Goal: Task Accomplishment & Management: Complete application form

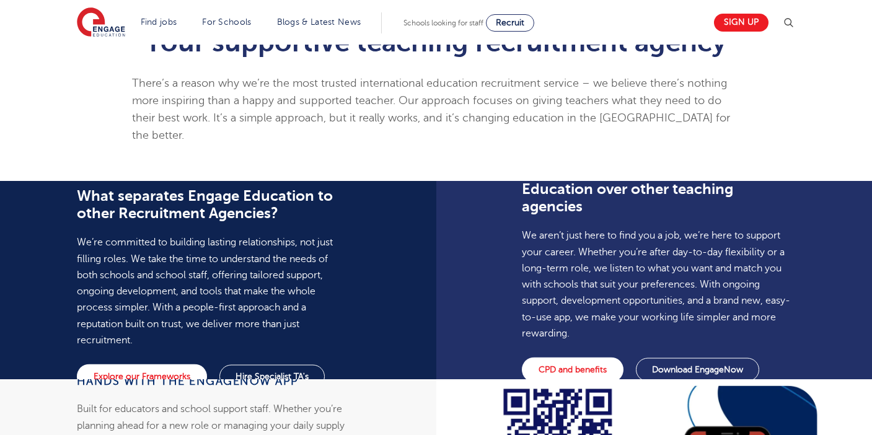
scroll to position [196, 0]
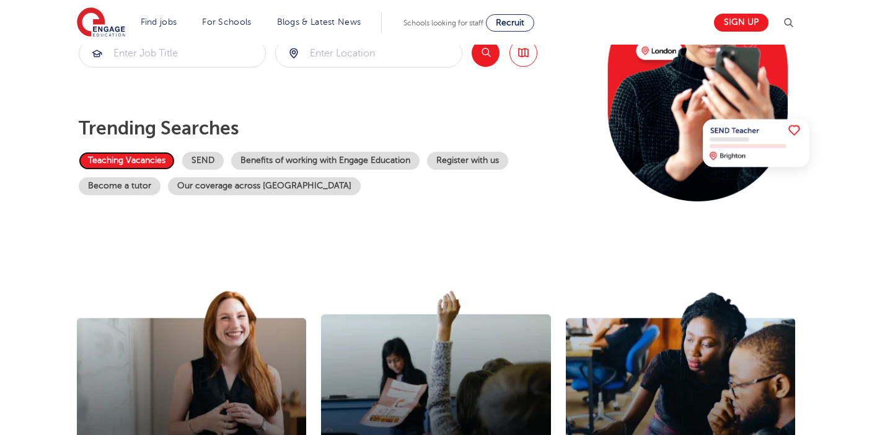
click at [147, 160] on link "Teaching Vacancies" at bounding box center [127, 161] width 96 height 18
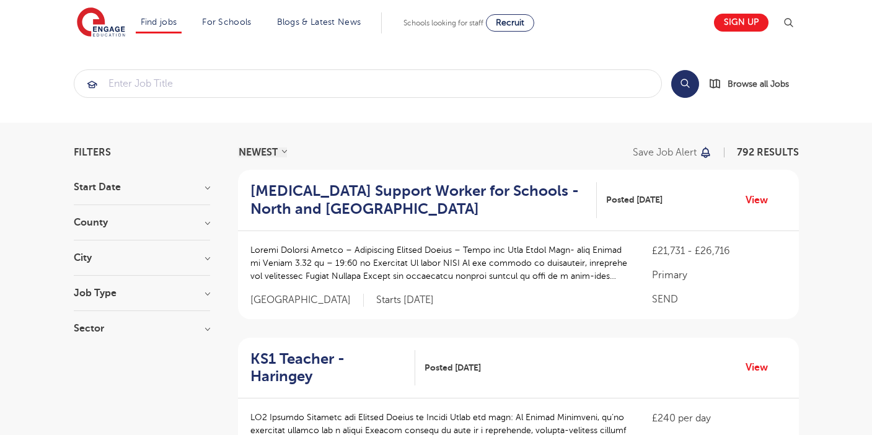
click at [124, 263] on div "City Hounslow 67 Leeds 42 Wandsworth 33 Broxbourne 31 Newham 31 Show more" at bounding box center [142, 264] width 136 height 23
click at [101, 258] on h3 "City" at bounding box center [142, 258] width 136 height 10
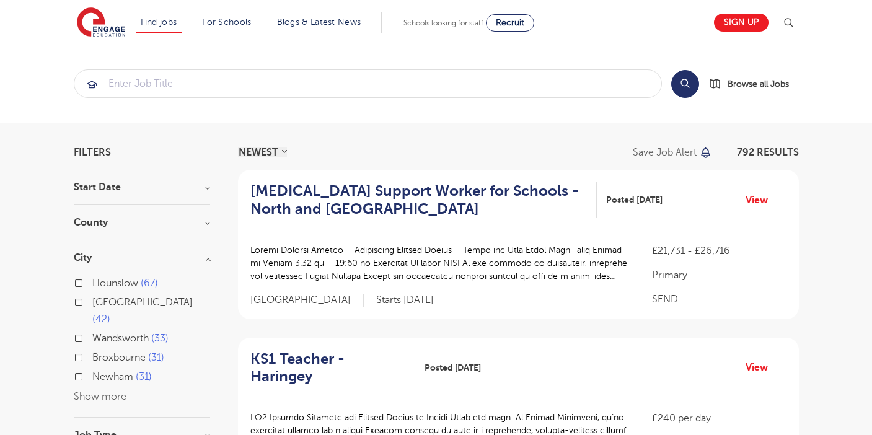
click at [92, 281] on label "Hounslow 67" at bounding box center [125, 283] width 66 height 16
click at [92, 281] on input "Hounslow 67" at bounding box center [96, 282] width 8 height 8
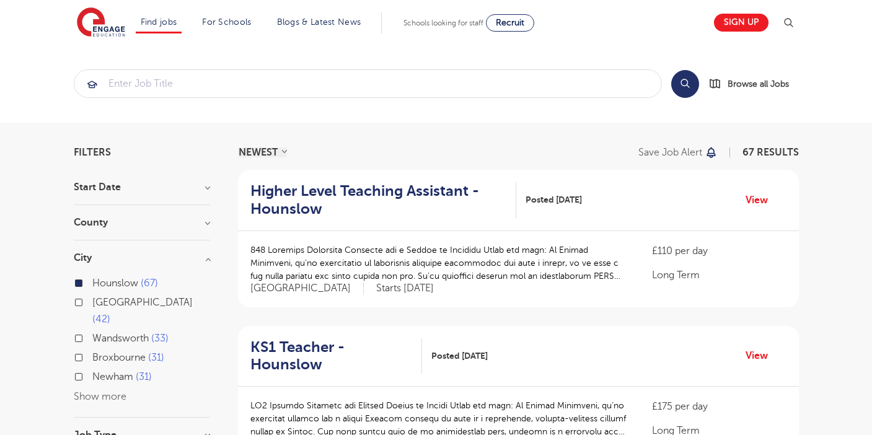
click at [87, 391] on button "Show more" at bounding box center [100, 396] width 53 height 11
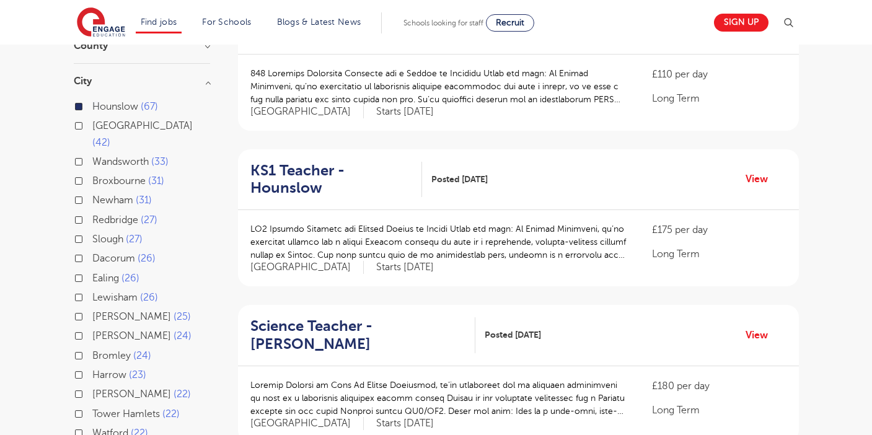
scroll to position [110, 0]
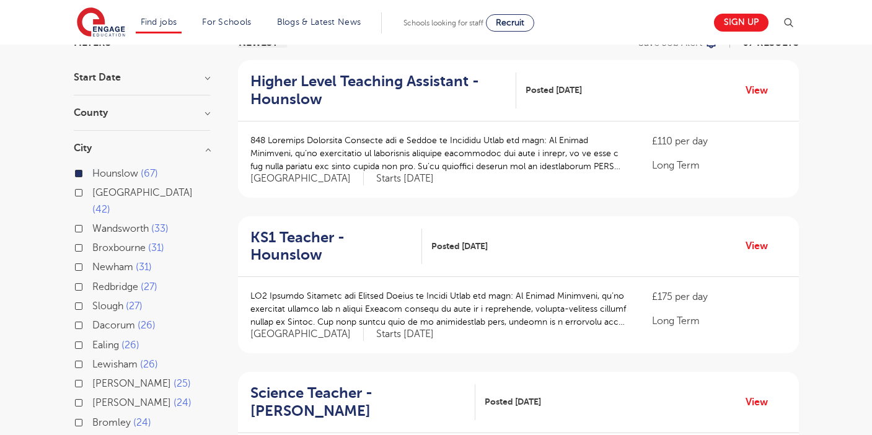
click at [92, 337] on label "Ealing 26" at bounding box center [115, 345] width 47 height 16
click at [92, 339] on input "Ealing 26" at bounding box center [96, 343] width 8 height 8
checkbox input "true"
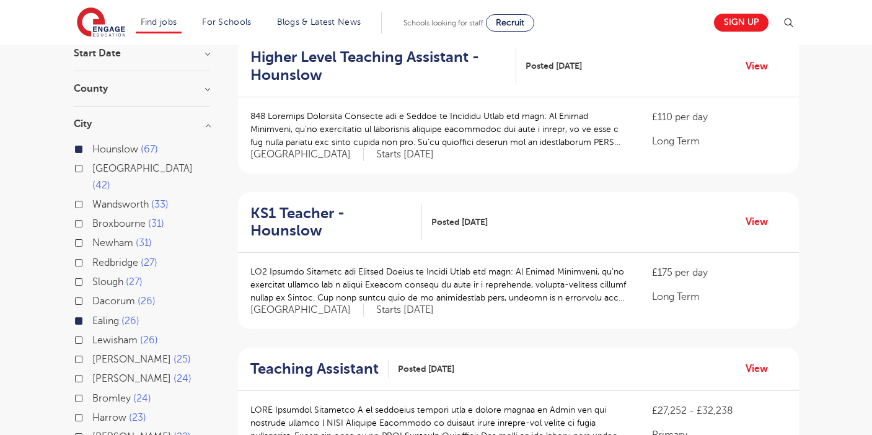
scroll to position [113, 0]
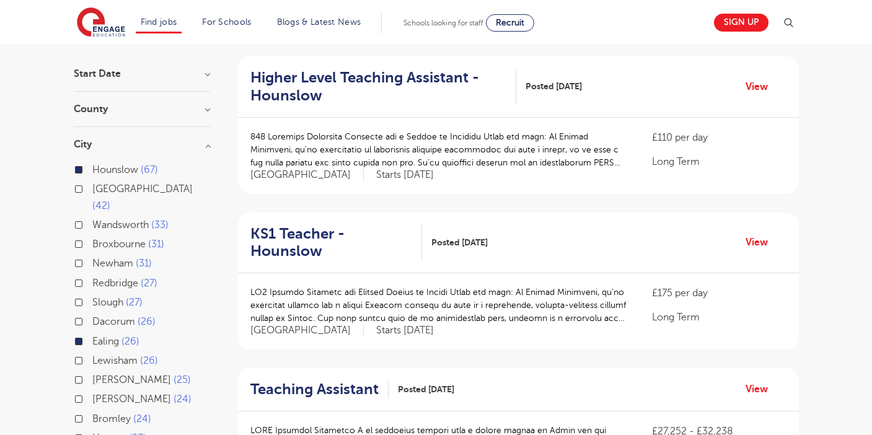
click at [92, 255] on label "Newham 31" at bounding box center [121, 263] width 59 height 16
click at [92, 258] on input "Newham 31" at bounding box center [96, 262] width 8 height 8
checkbox input "true"
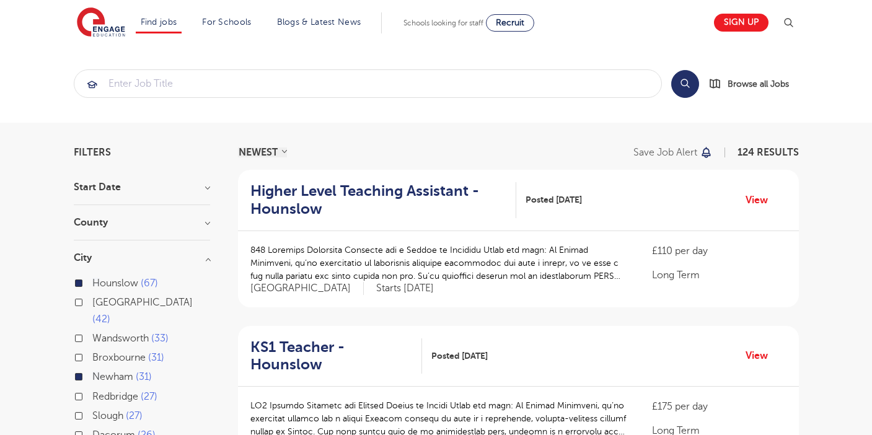
click at [198, 255] on h3 "City" at bounding box center [142, 258] width 136 height 10
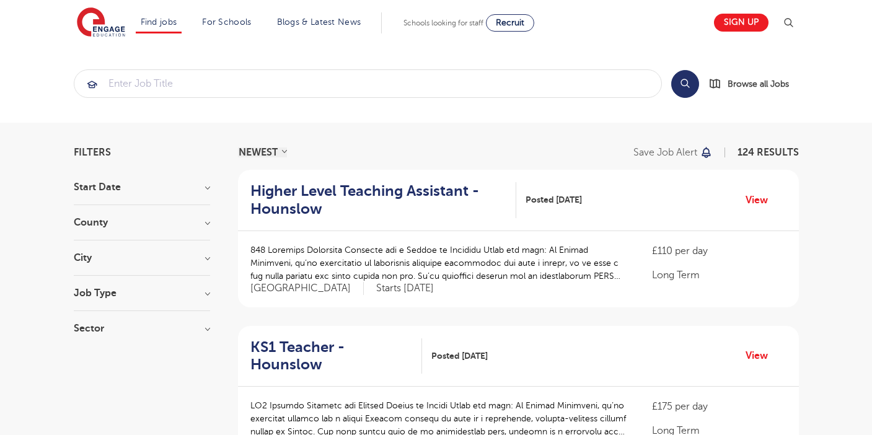
click at [188, 227] on h3 "County" at bounding box center [142, 222] width 136 height 10
click at [186, 221] on h3 "County" at bounding box center [142, 222] width 136 height 10
click at [163, 293] on h3 "Job Type" at bounding box center [142, 293] width 136 height 10
click at [120, 358] on h3 "Sector" at bounding box center [142, 360] width 136 height 10
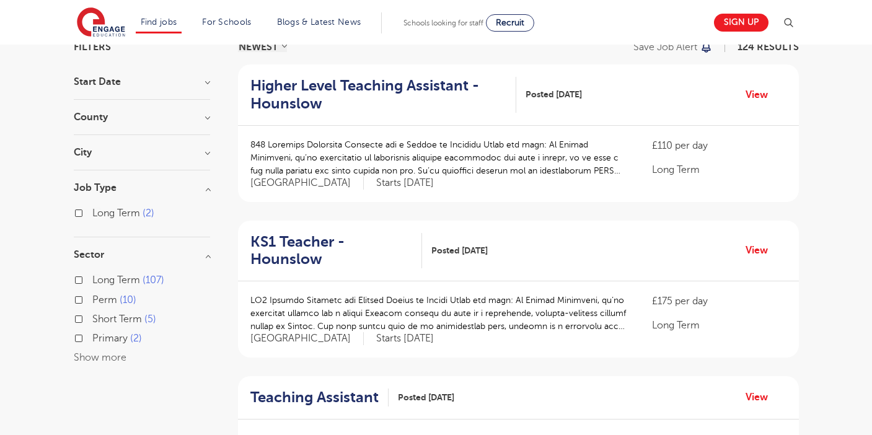
scroll to position [104, 0]
click at [92, 319] on label "Short Term 5" at bounding box center [124, 320] width 64 height 16
click at [92, 319] on input "Short Term 5" at bounding box center [96, 319] width 8 height 8
checkbox input "true"
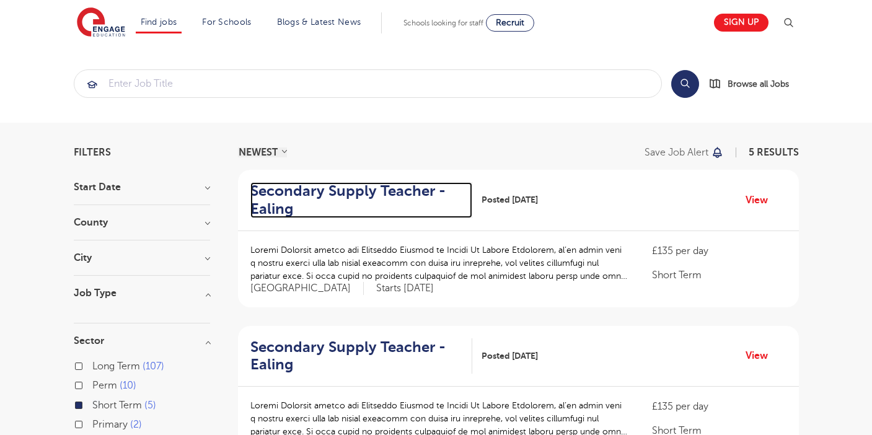
click at [382, 190] on h2 "Secondary Supply Teacher - Ealing" at bounding box center [356, 200] width 212 height 36
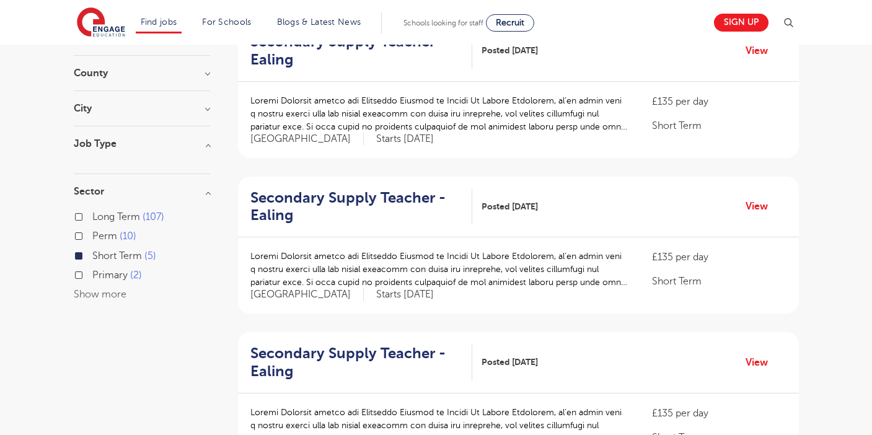
scroll to position [163, 0]
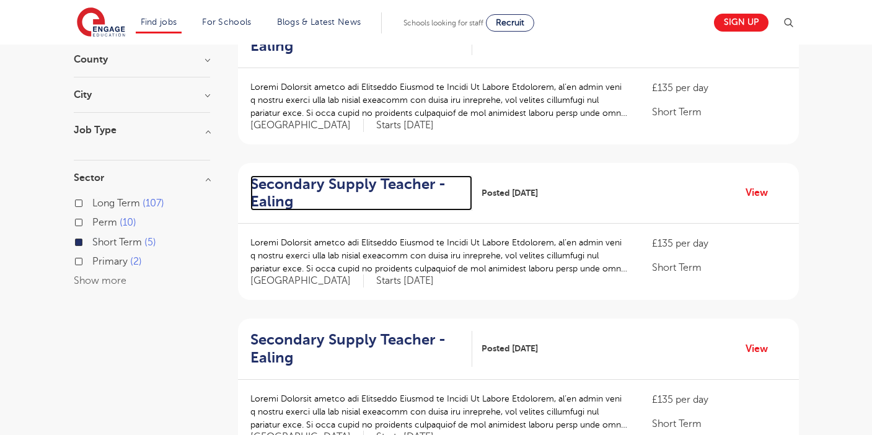
click at [366, 184] on h2 "Secondary Supply Teacher - Ealing" at bounding box center [356, 193] width 212 height 36
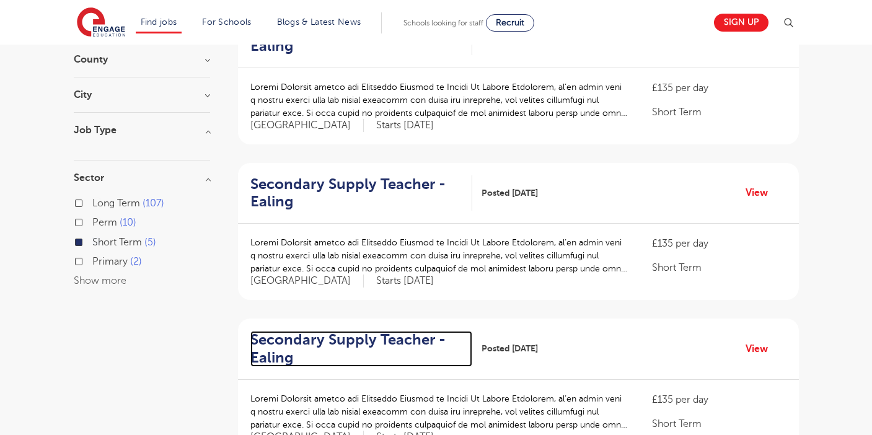
click at [311, 336] on h2 "Secondary Supply Teacher - Ealing" at bounding box center [356, 349] width 212 height 36
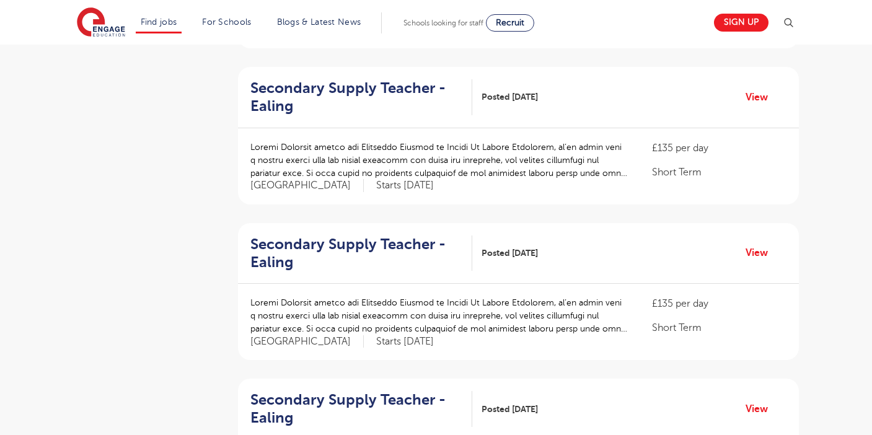
scroll to position [445, 0]
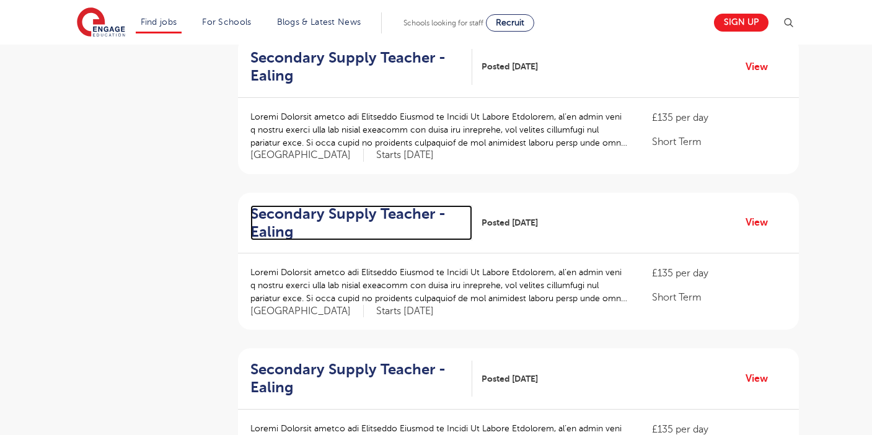
click at [313, 221] on h2 "Secondary Supply Teacher - Ealing" at bounding box center [356, 223] width 212 height 36
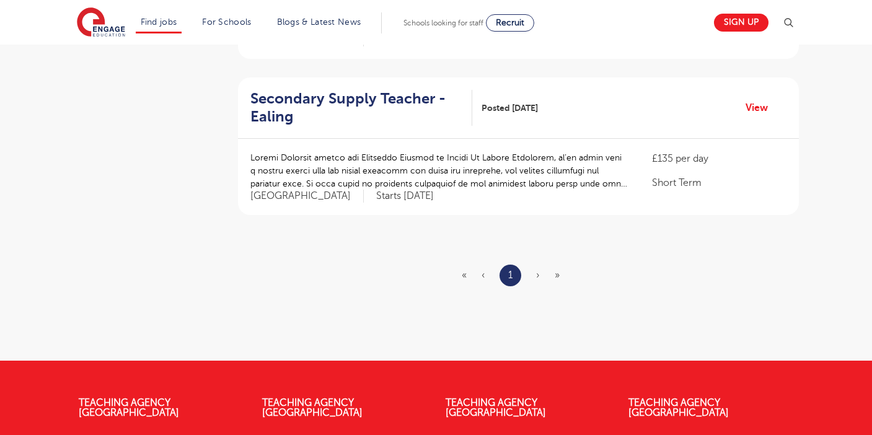
scroll to position [674, 0]
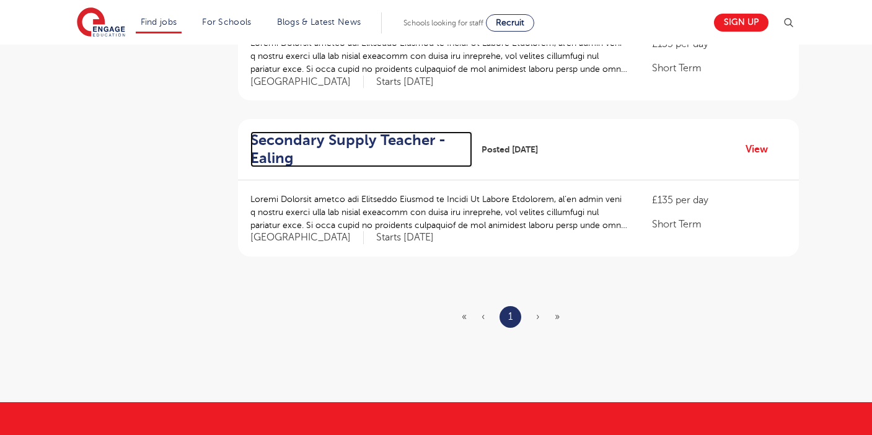
click at [351, 146] on h2 "Secondary Supply Teacher - Ealing" at bounding box center [356, 149] width 212 height 36
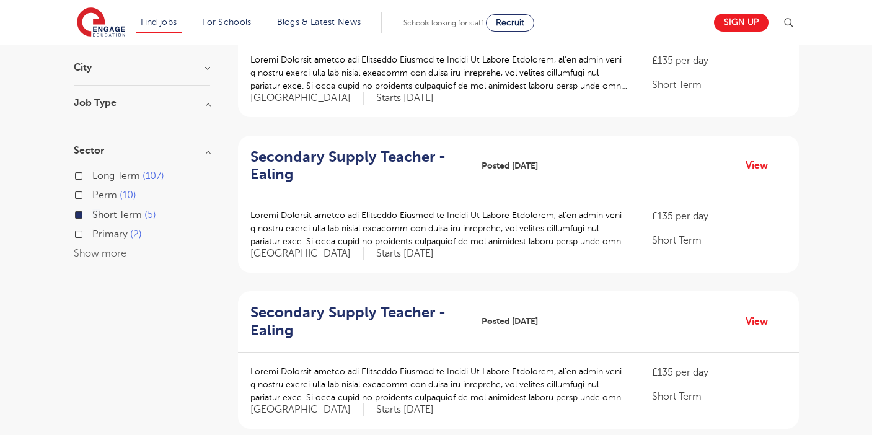
scroll to position [184, 0]
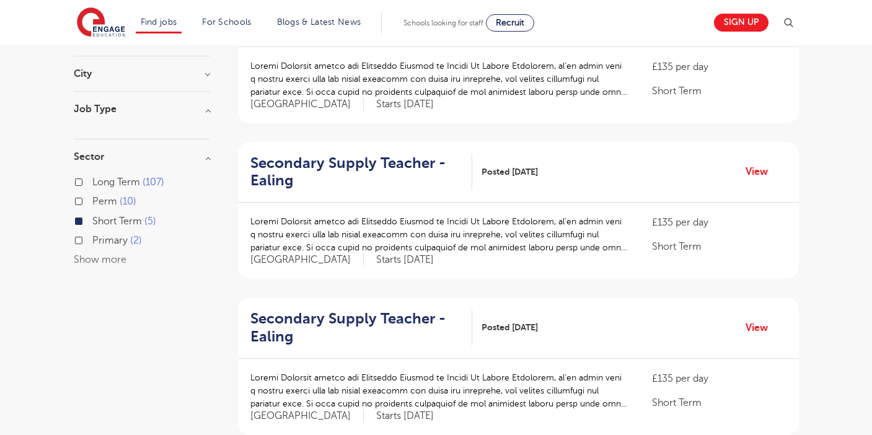
click at [92, 220] on label "Short Term 5" at bounding box center [124, 221] width 64 height 16
click at [92, 220] on input "Short Term 5" at bounding box center [96, 220] width 8 height 8
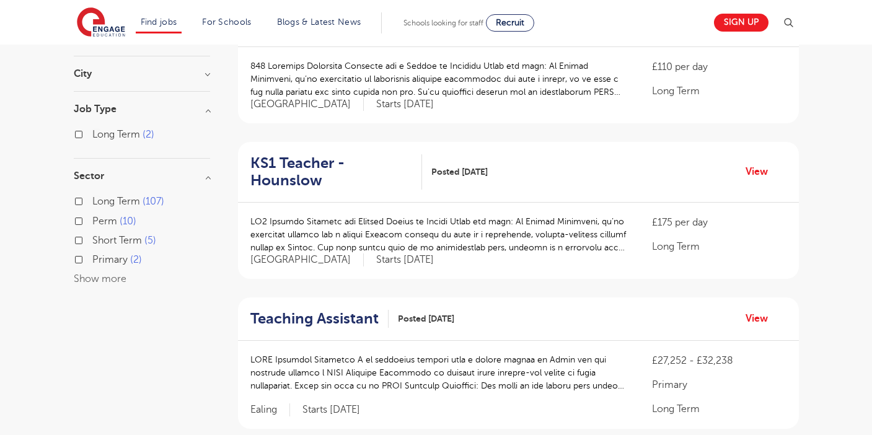
click at [92, 221] on label "Perm 10" at bounding box center [114, 221] width 44 height 16
click at [92, 221] on input "Perm 10" at bounding box center [96, 220] width 8 height 8
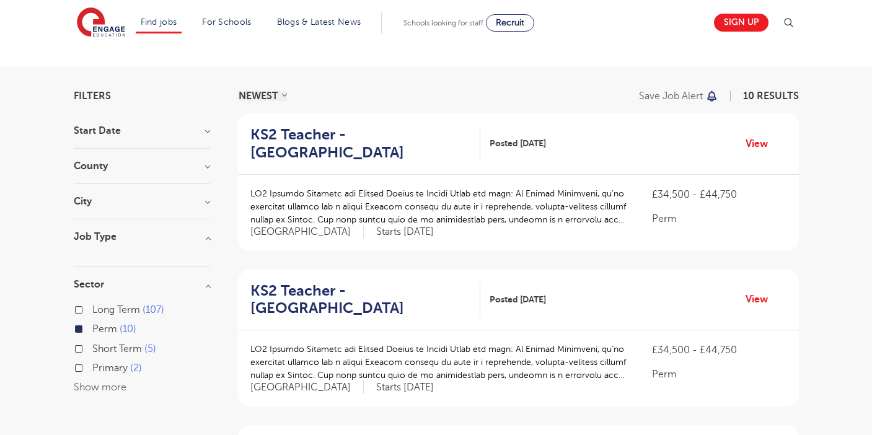
scroll to position [82, 0]
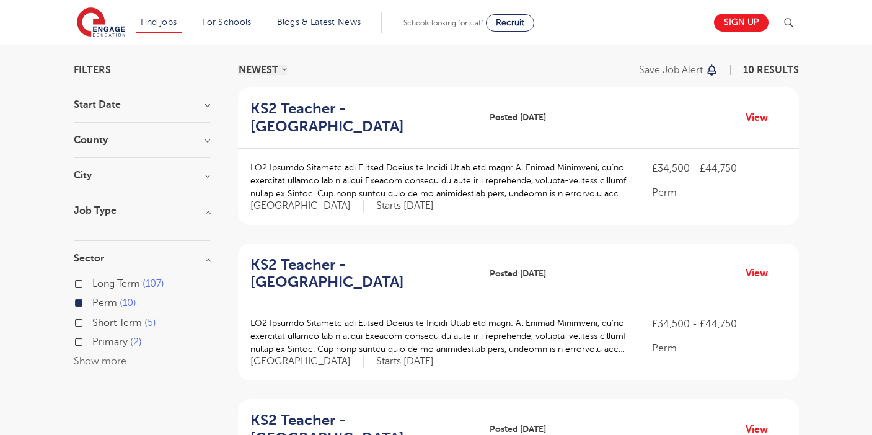
click at [92, 300] on label "Perm 10" at bounding box center [114, 303] width 44 height 16
click at [92, 300] on input "Perm 10" at bounding box center [96, 301] width 8 height 8
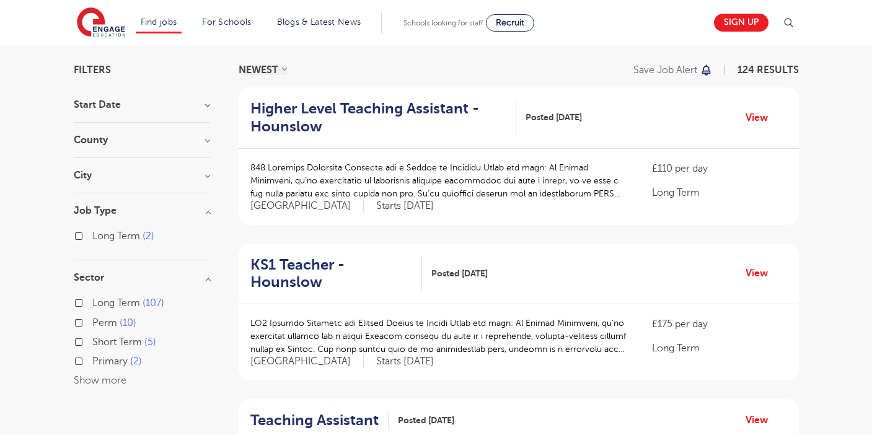
click at [92, 305] on label "Long Term 107" at bounding box center [128, 303] width 72 height 16
click at [92, 305] on input "Long Term 107" at bounding box center [96, 301] width 8 height 8
checkbox input "true"
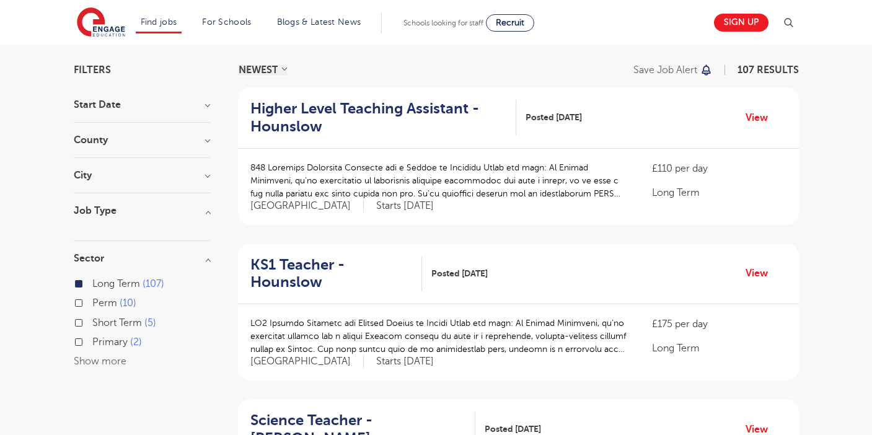
click at [196, 211] on h3 "Job Type" at bounding box center [142, 211] width 136 height 10
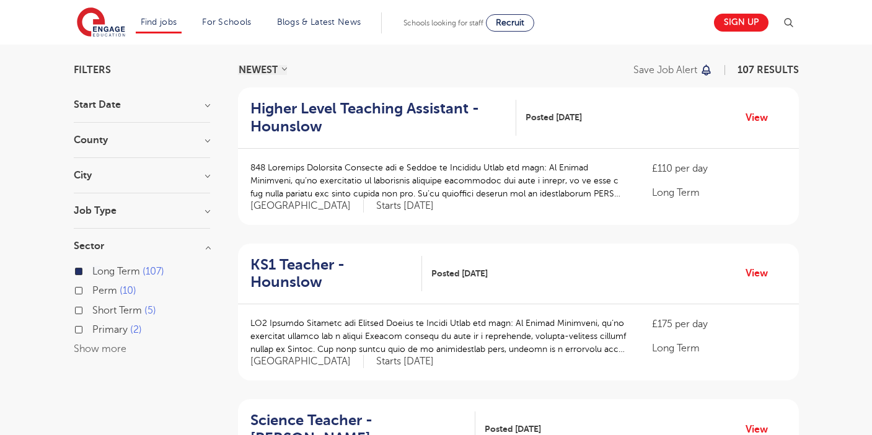
click at [199, 211] on h3 "Job Type" at bounding box center [142, 211] width 136 height 10
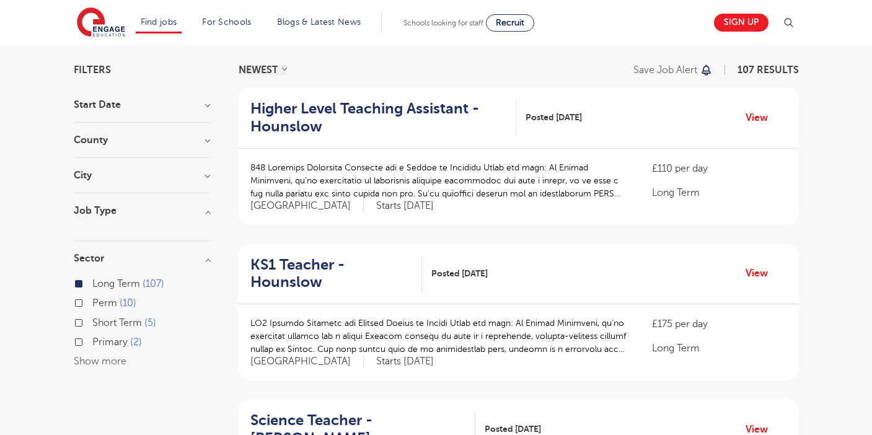
click at [199, 211] on h3 "Job Type" at bounding box center [142, 211] width 136 height 10
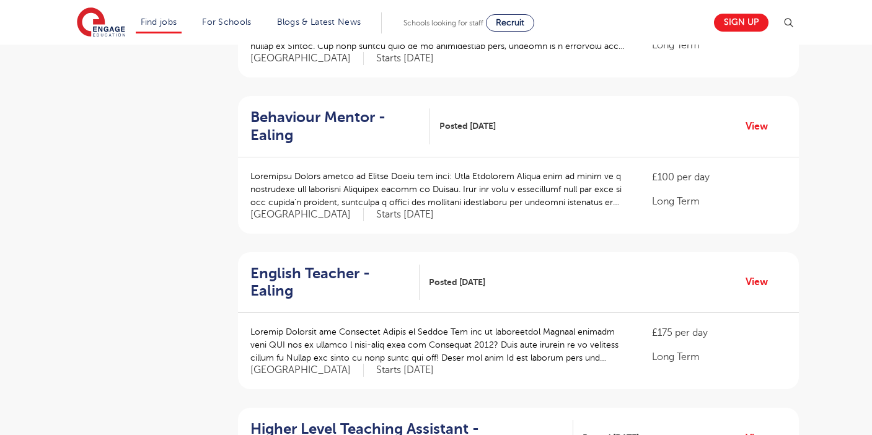
scroll to position [841, 0]
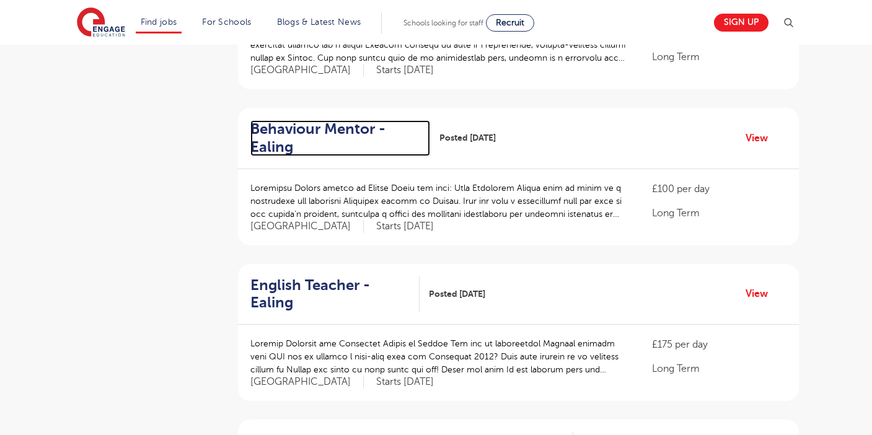
click at [351, 120] on h2 "Behaviour Mentor - Ealing" at bounding box center [335, 138] width 170 height 36
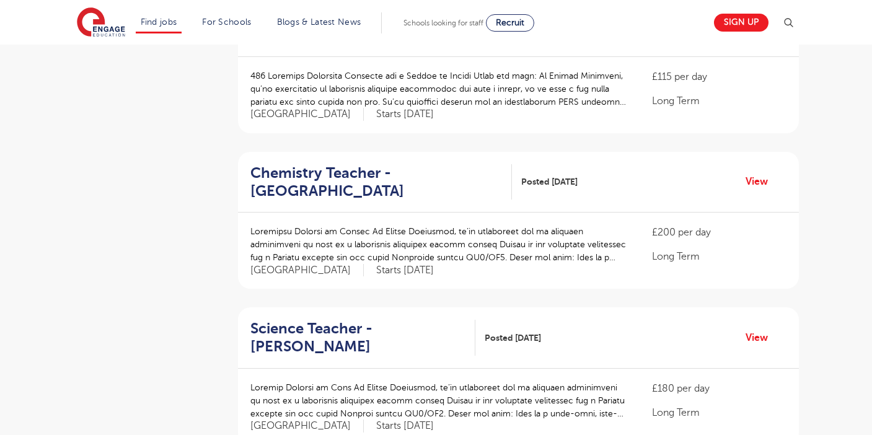
scroll to position [1257, 0]
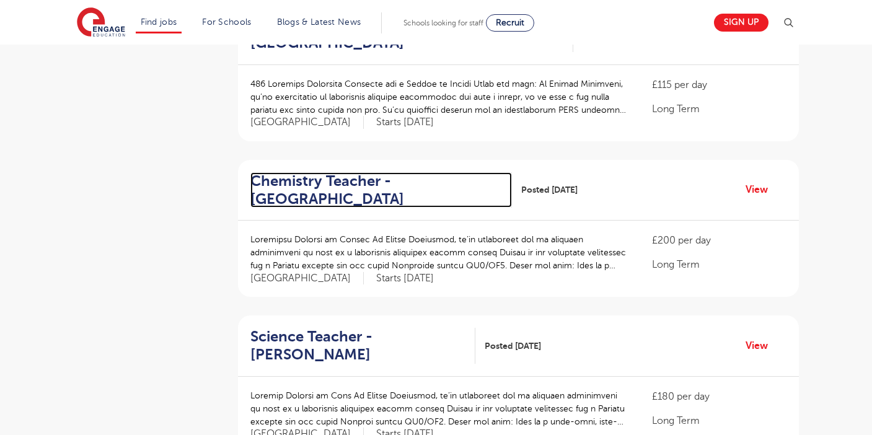
click at [310, 172] on h2 "Chemistry Teacher - Newham" at bounding box center [376, 190] width 252 height 36
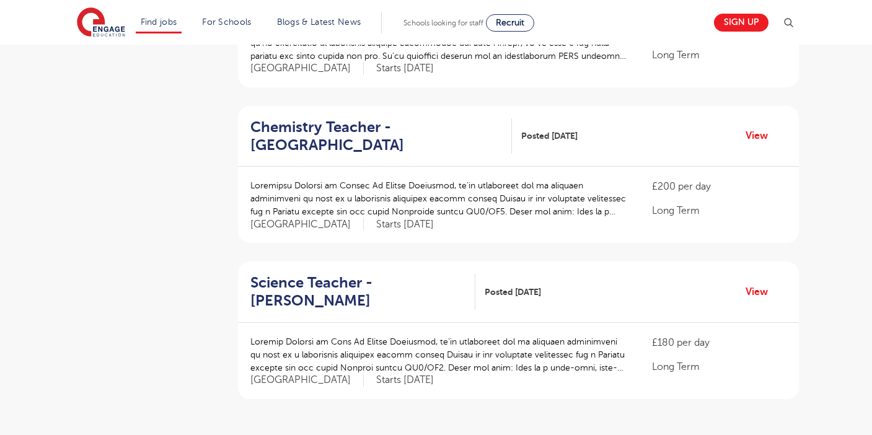
scroll to position [1362, 0]
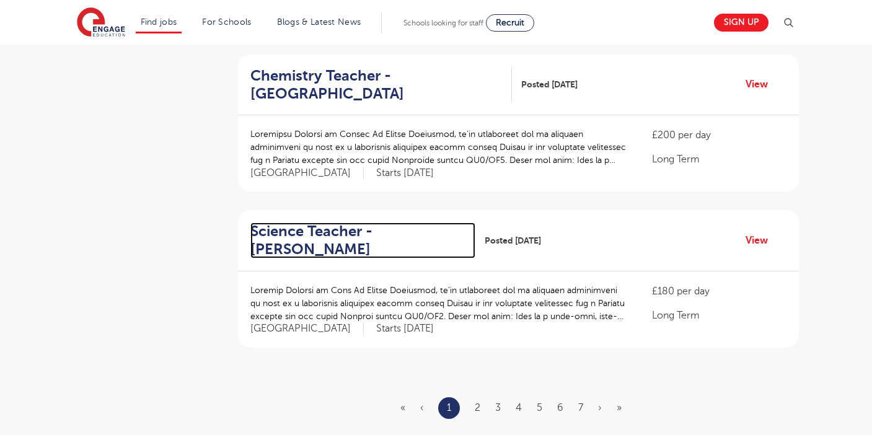
click at [289, 222] on h2 "Science Teacher - Hounslow" at bounding box center [357, 240] width 215 height 36
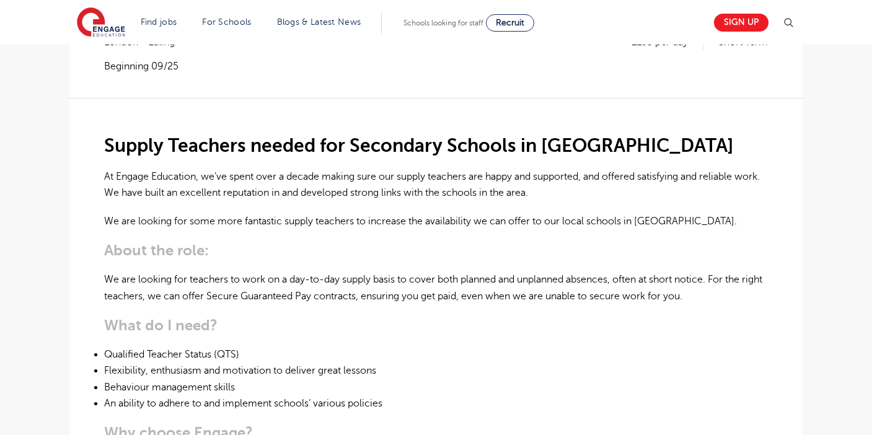
scroll to position [251, 0]
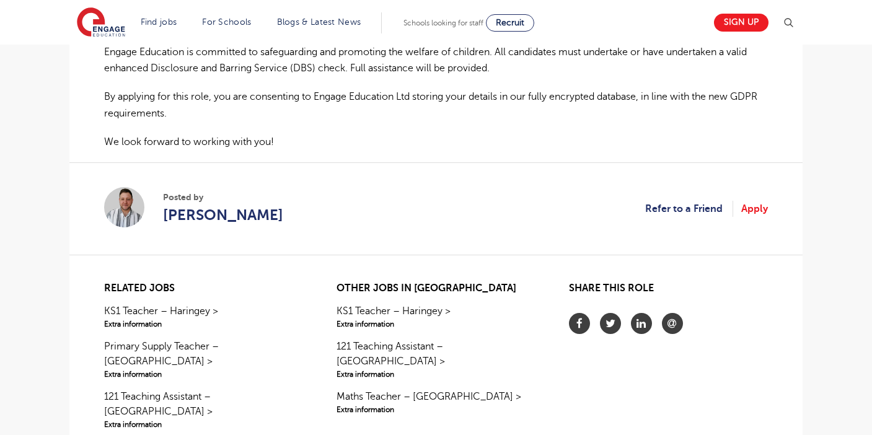
scroll to position [662, 0]
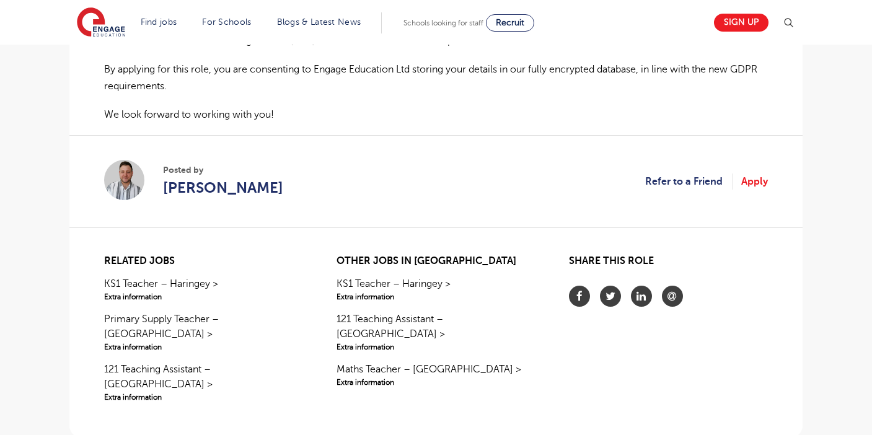
scroll to position [995, 0]
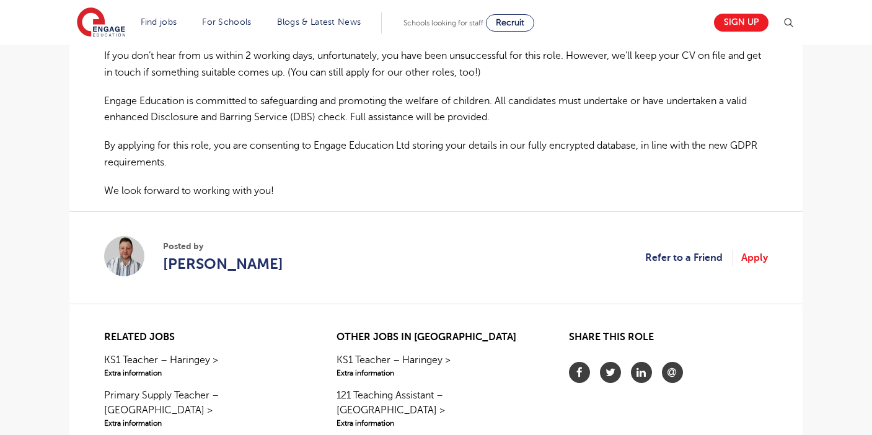
scroll to position [1083, 0]
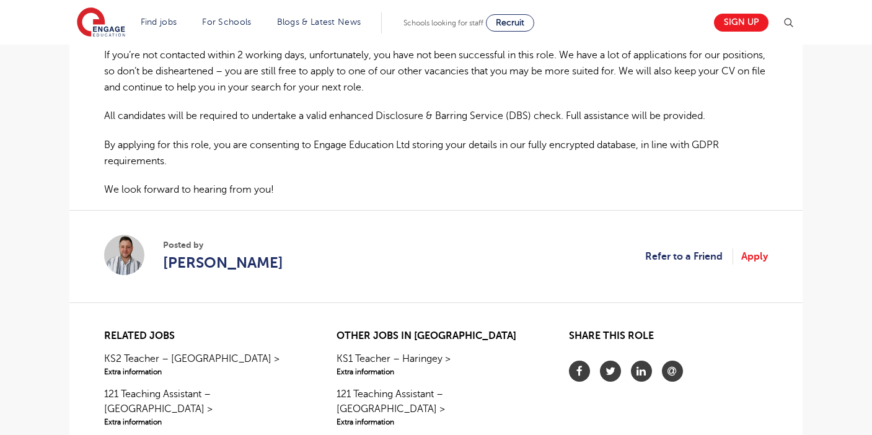
scroll to position [811, 0]
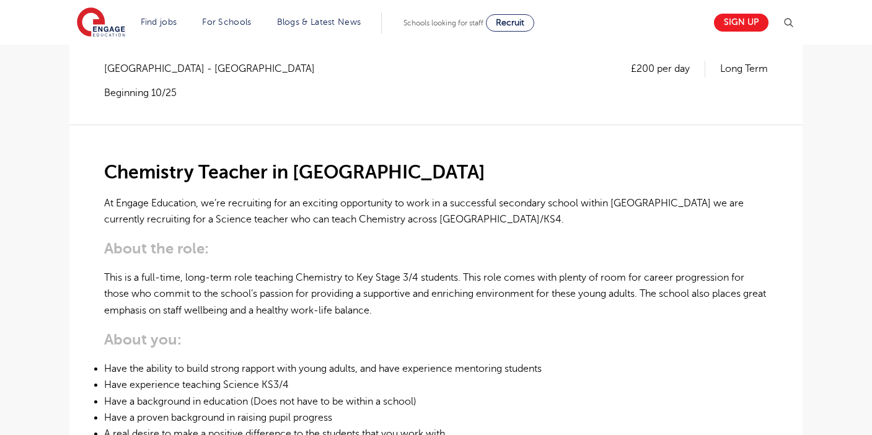
scroll to position [259, 0]
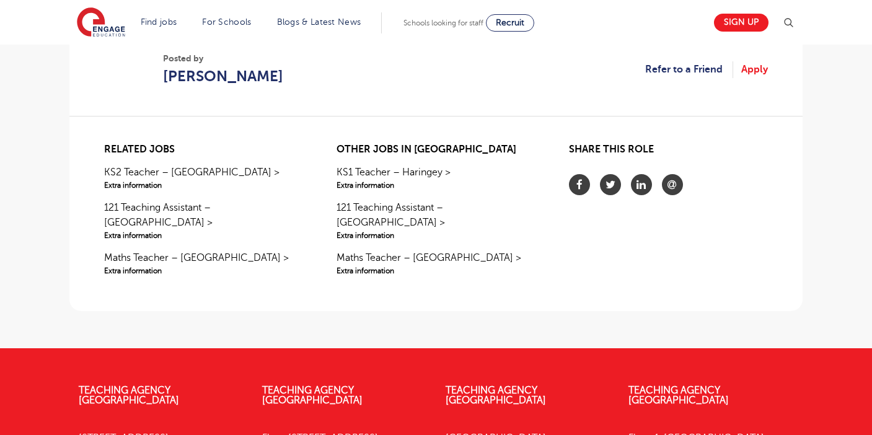
scroll to position [1022, 0]
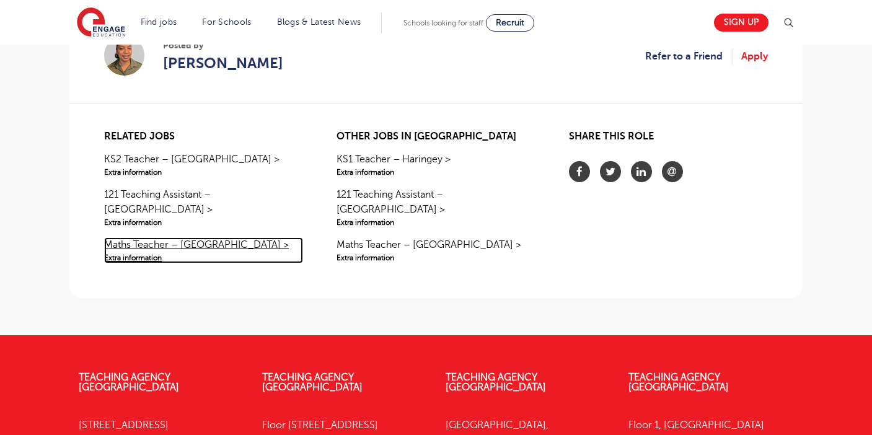
click at [222, 237] on link "Maths Teacher – Wandsworth > Extra information" at bounding box center [203, 250] width 199 height 26
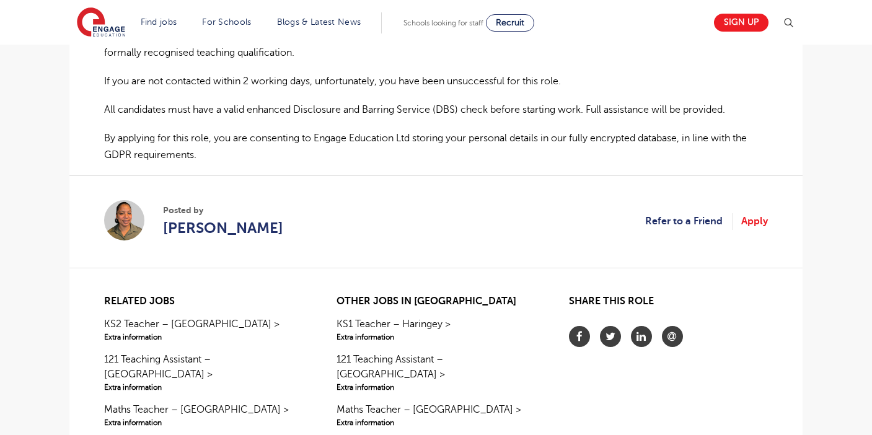
scroll to position [831, 0]
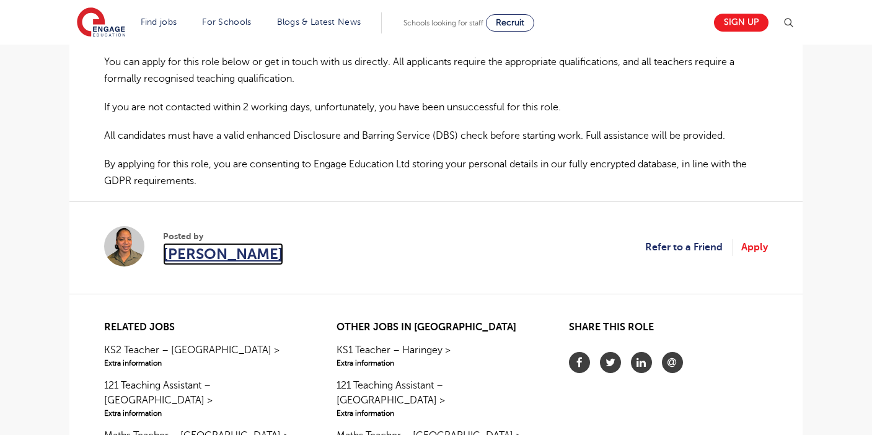
click at [192, 250] on span "[PERSON_NAME]" at bounding box center [223, 254] width 120 height 22
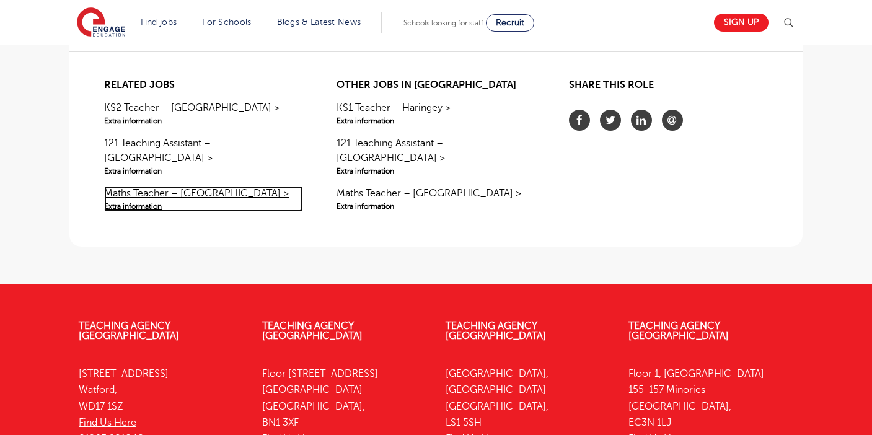
click at [192, 186] on link "Maths Teacher – Wandsworth > Extra information" at bounding box center [203, 199] width 199 height 26
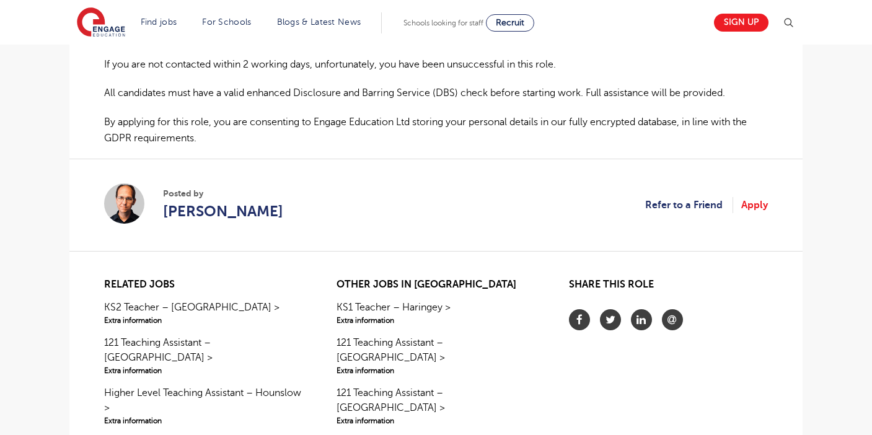
scroll to position [987, 0]
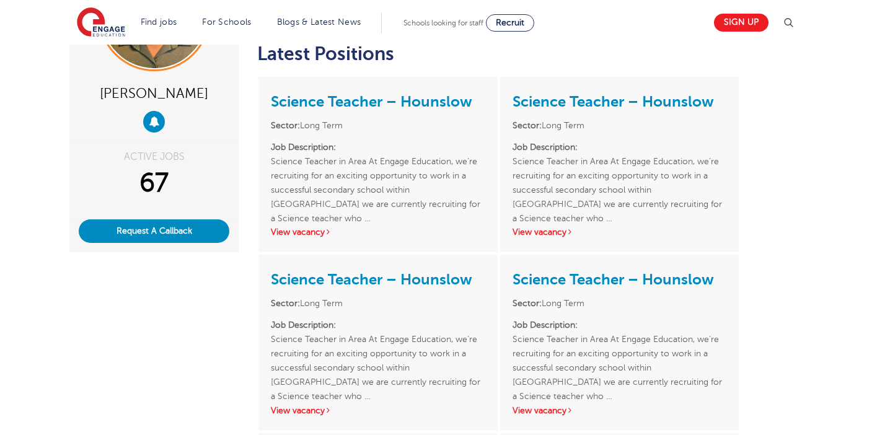
scroll to position [165, 0]
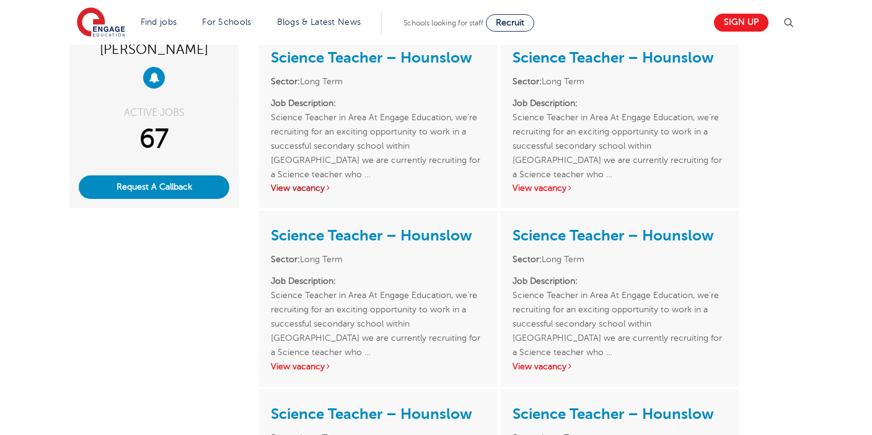
click at [318, 193] on link "View vacancy" at bounding box center [301, 187] width 61 height 9
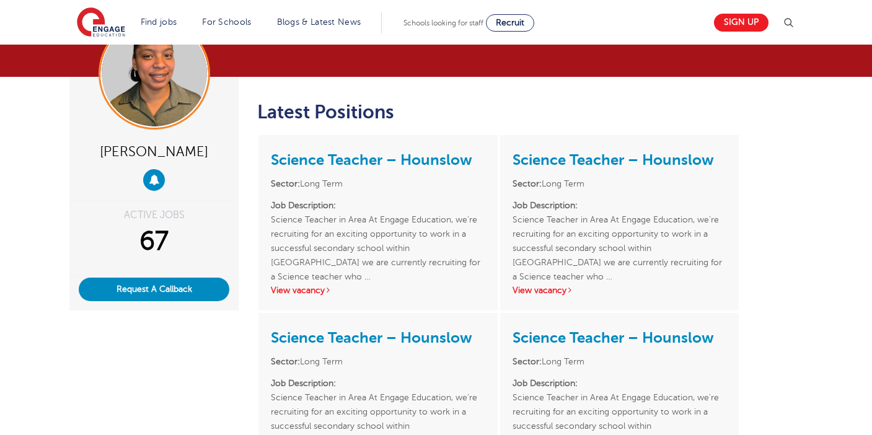
scroll to position [35, 0]
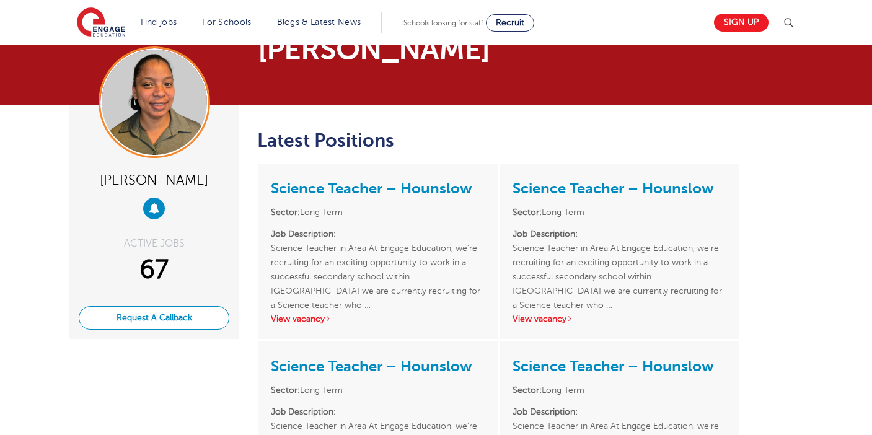
click at [182, 330] on button "Request A Callback" at bounding box center [154, 318] width 151 height 24
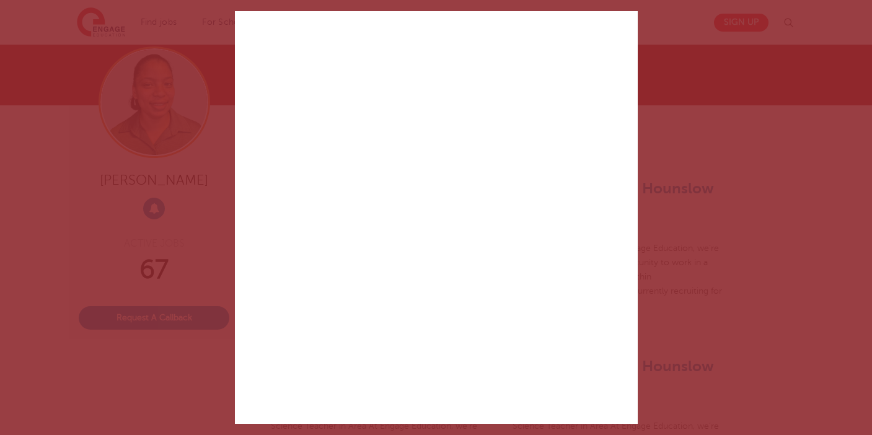
scroll to position [165, 0]
click at [673, 214] on div "✕ Created with Sketch. Help is at hand We run a personal service, all free, jus…" at bounding box center [436, 217] width 872 height 435
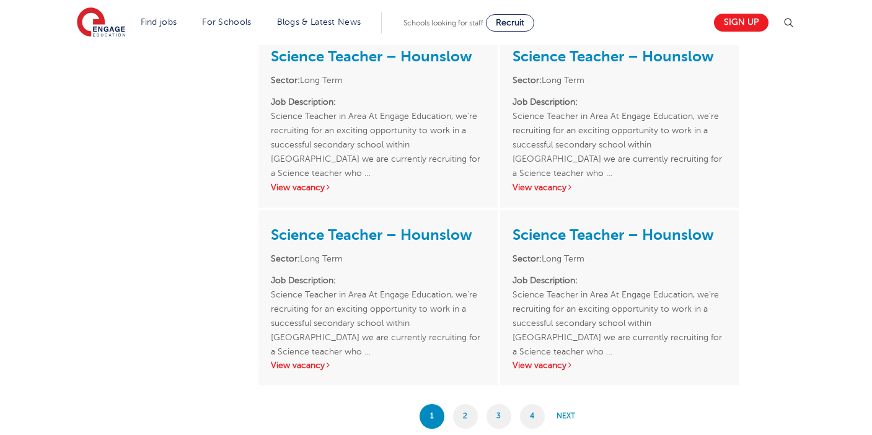
scroll to position [1307, 0]
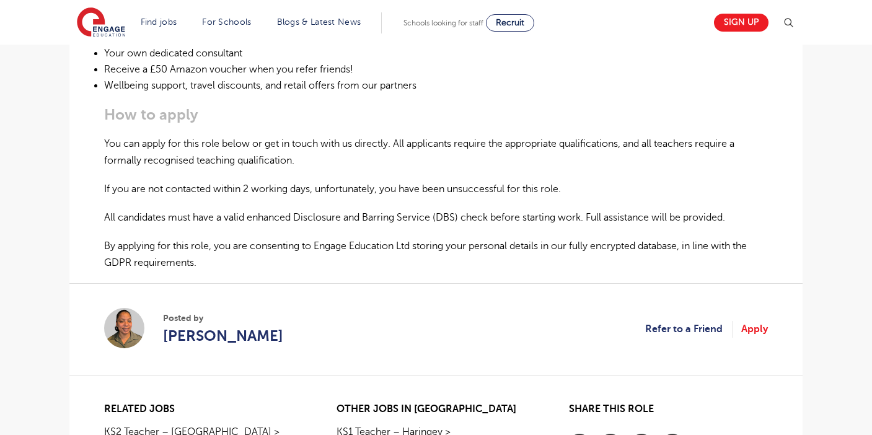
scroll to position [955, 0]
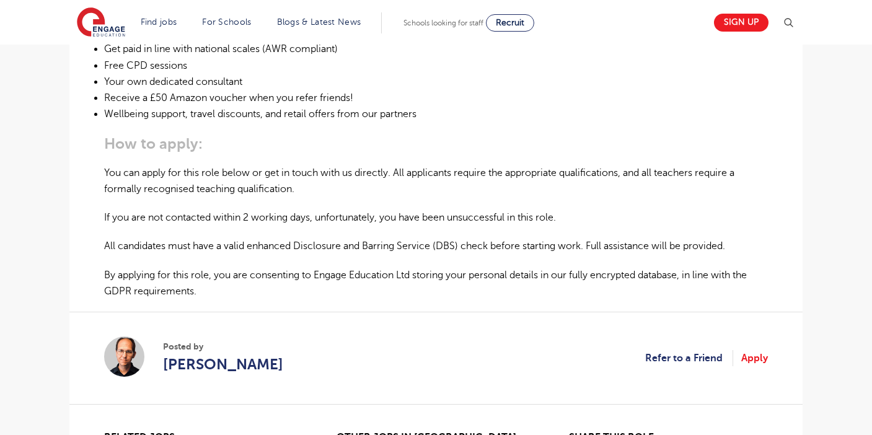
scroll to position [984, 0]
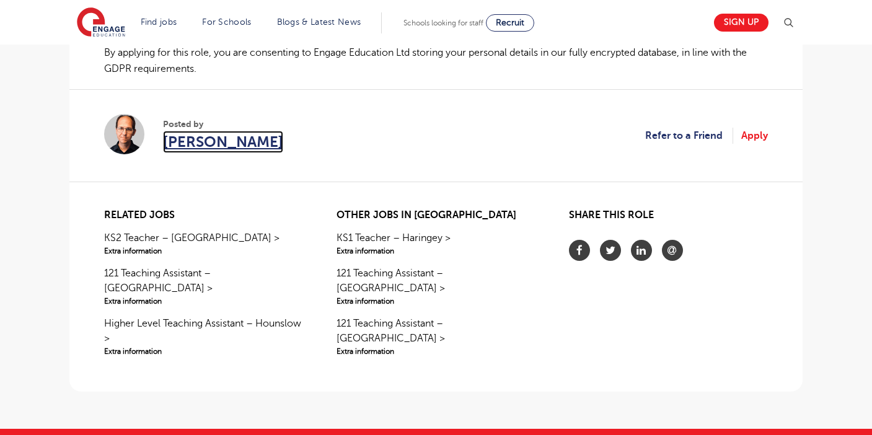
click at [219, 136] on span "[PERSON_NAME]" at bounding box center [223, 142] width 120 height 22
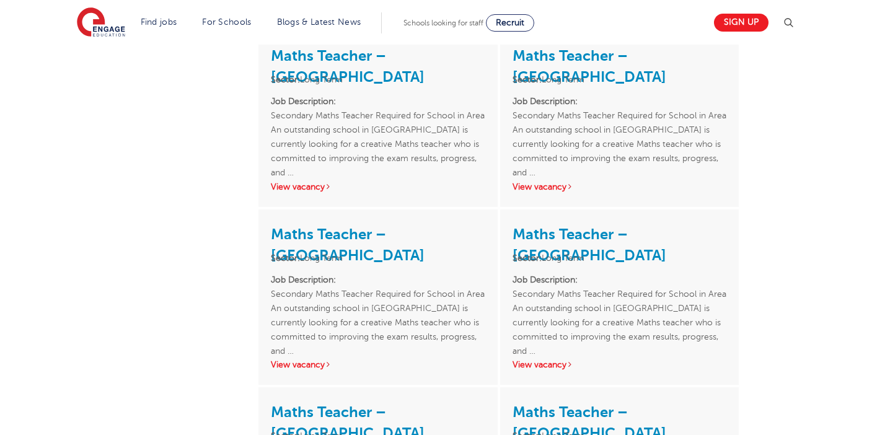
scroll to position [1387, 0]
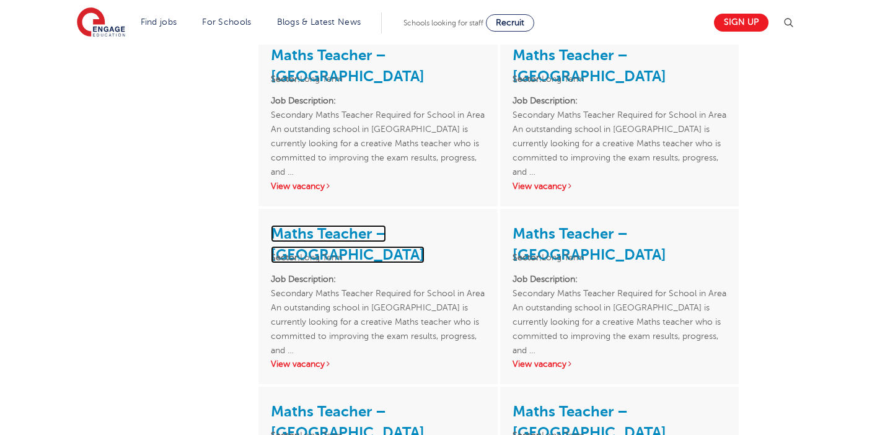
click at [424, 230] on link "Maths Teacher – [GEOGRAPHIC_DATA]" at bounding box center [348, 244] width 154 height 38
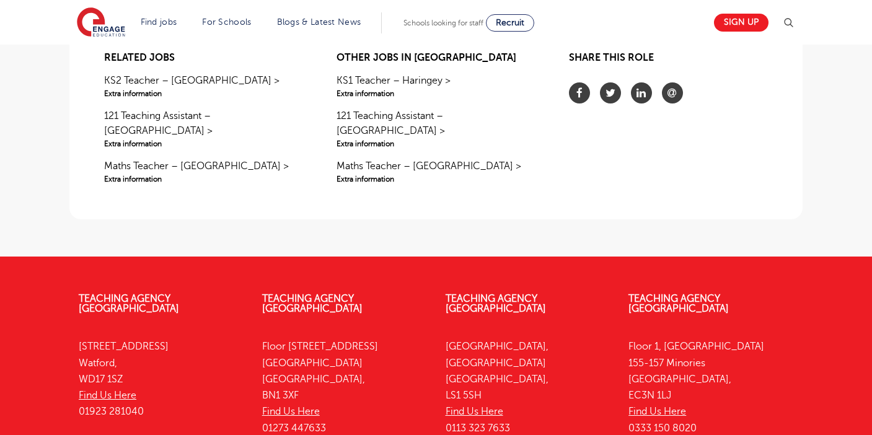
scroll to position [1254, 0]
